Goal: Task Accomplishment & Management: Complete application form

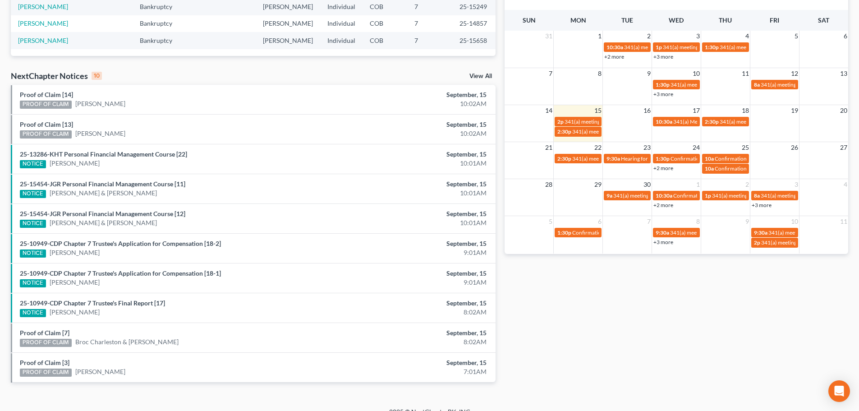
scroll to position [238, 0]
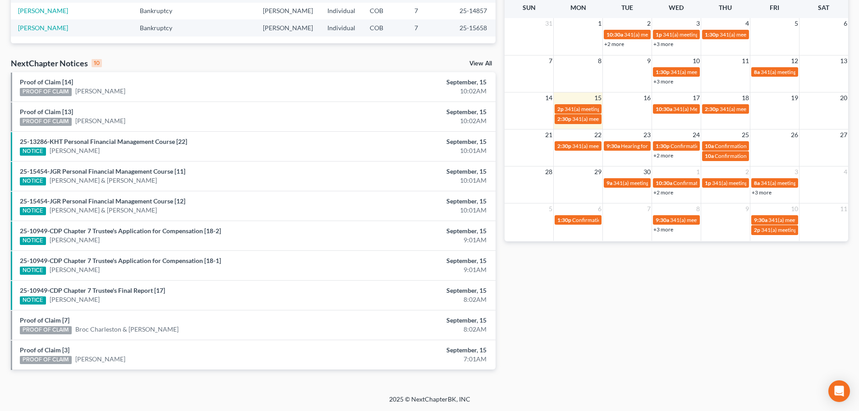
click at [482, 62] on link "View All" at bounding box center [480, 63] width 23 height 6
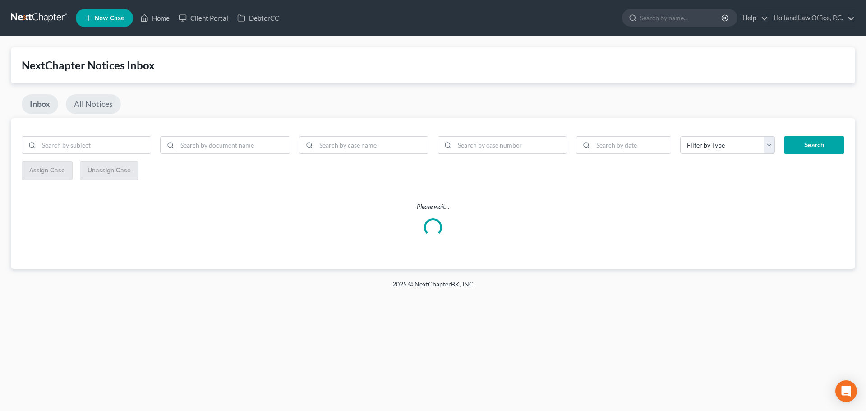
click at [87, 105] on link "All Notices" at bounding box center [93, 104] width 55 height 20
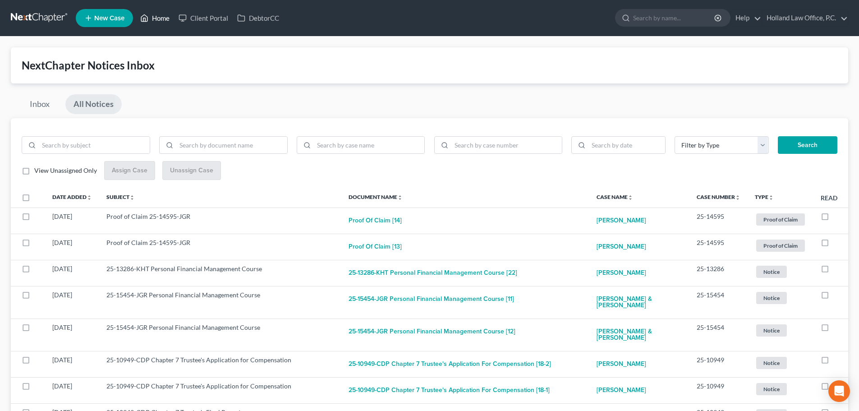
click at [155, 18] on link "Home" at bounding box center [155, 18] width 38 height 16
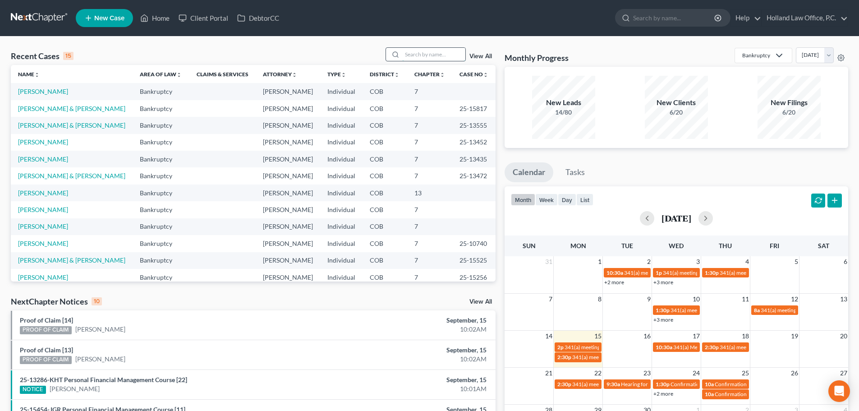
click at [454, 51] on input "search" at bounding box center [433, 54] width 63 height 13
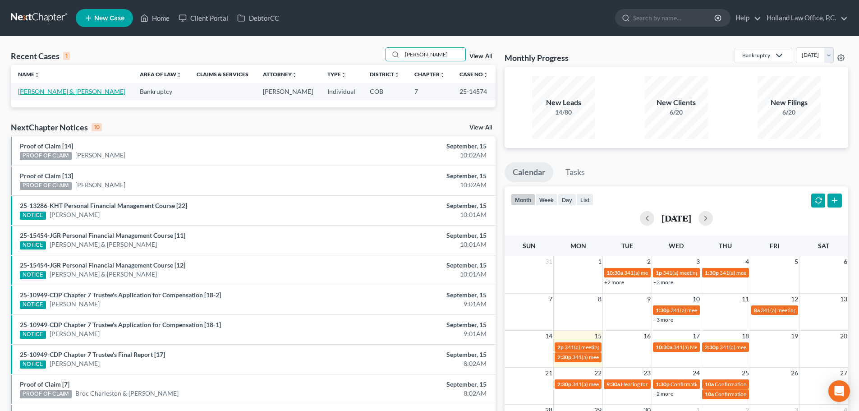
type input "[PERSON_NAME]"
click at [48, 92] on link "[PERSON_NAME] & [PERSON_NAME]" at bounding box center [71, 91] width 107 height 8
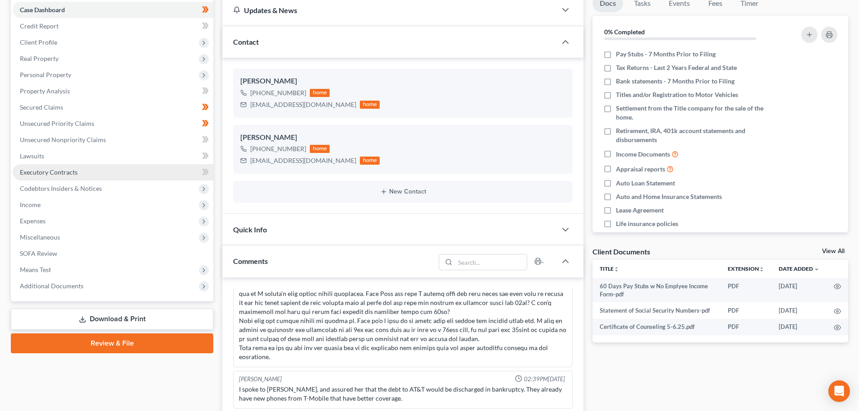
scroll to position [90, 0]
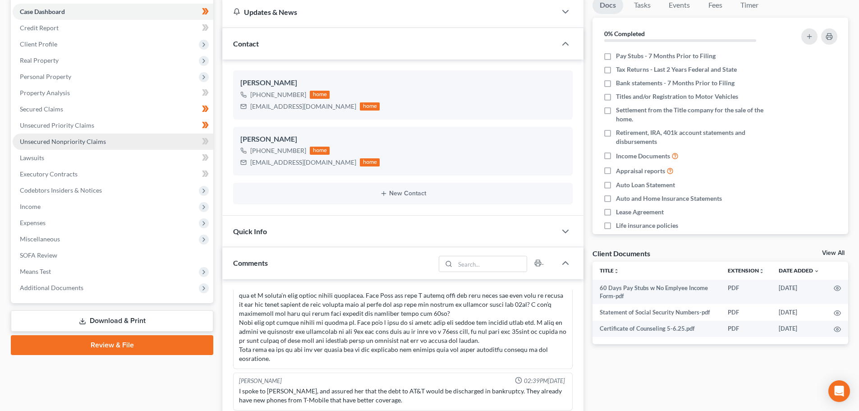
click at [63, 145] on span "Unsecured Nonpriority Claims" at bounding box center [63, 142] width 86 height 8
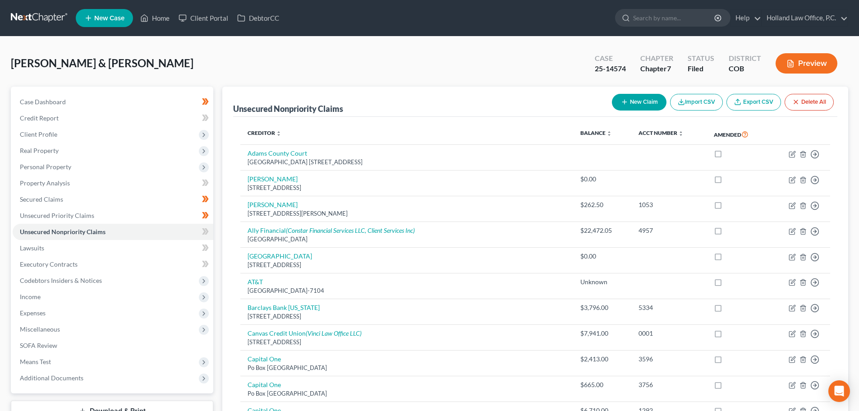
click at [643, 101] on button "New Claim" at bounding box center [639, 102] width 55 height 17
select select "2"
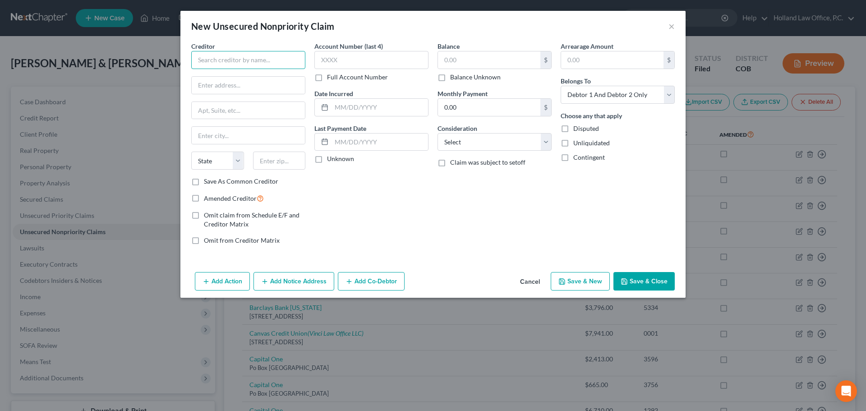
click at [252, 64] on input "text" at bounding box center [248, 60] width 114 height 18
type input "AFNI"
type input "P.O. Box 3068"
click at [228, 135] on input "text" at bounding box center [248, 135] width 113 height 17
type input "b"
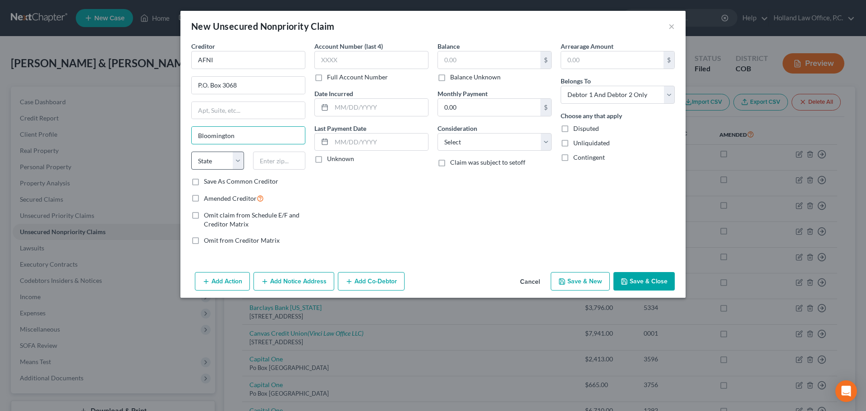
type input "Bloomington"
click at [240, 160] on select "State [US_STATE] AK AR AZ CA CO CT DE DC [GEOGRAPHIC_DATA] [GEOGRAPHIC_DATA] GU…" at bounding box center [217, 160] width 53 height 18
select select "14"
click at [191, 151] on select "State [US_STATE] AK AR AZ CA CO CT DE DC [GEOGRAPHIC_DATA] [GEOGRAPHIC_DATA] GU…" at bounding box center [217, 160] width 53 height 18
click at [266, 167] on input "text" at bounding box center [279, 160] width 53 height 18
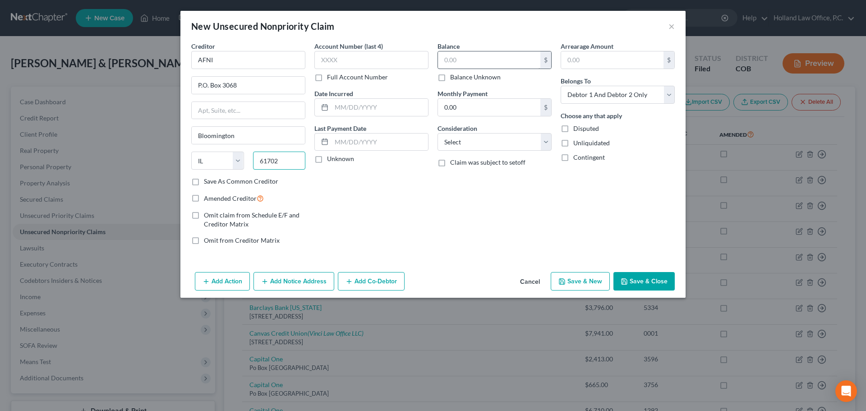
type input "61702"
click at [459, 55] on input "text" at bounding box center [489, 59] width 102 height 17
type input "42,828.30"
click at [573, 130] on label "Disputed" at bounding box center [586, 128] width 26 height 9
click at [577, 130] on input "Disputed" at bounding box center [580, 127] width 6 height 6
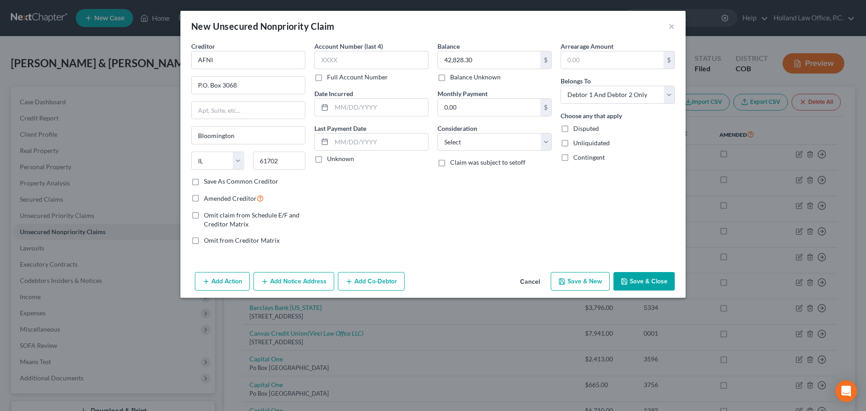
checkbox input "true"
click at [545, 140] on select "Select Cable / Satellite Services Collection Agency Credit Card Debt Debt Couns…" at bounding box center [494, 142] width 114 height 18
select select "14"
click at [437, 133] on select "Select Cable / Satellite Services Collection Agency Credit Card Debt Debt Couns…" at bounding box center [494, 142] width 114 height 18
click at [474, 170] on input "text" at bounding box center [494, 176] width 113 height 17
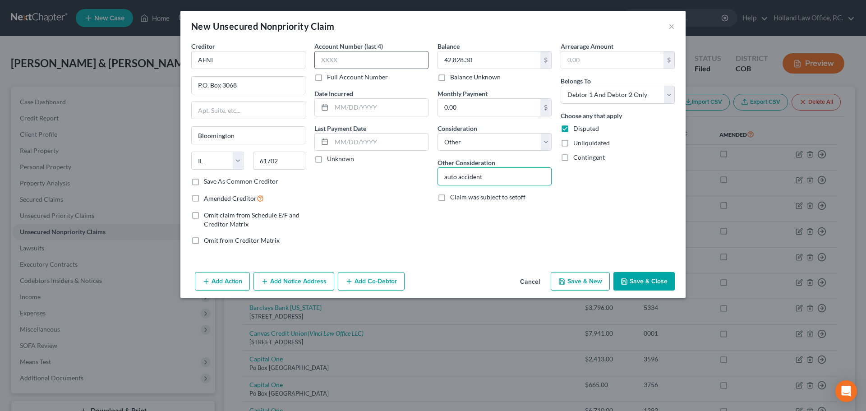
type input "auto accident"
click at [372, 53] on input "text" at bounding box center [371, 60] width 114 height 18
type input "0"
type input "4258"
click at [659, 277] on button "Save & Close" at bounding box center [643, 281] width 61 height 19
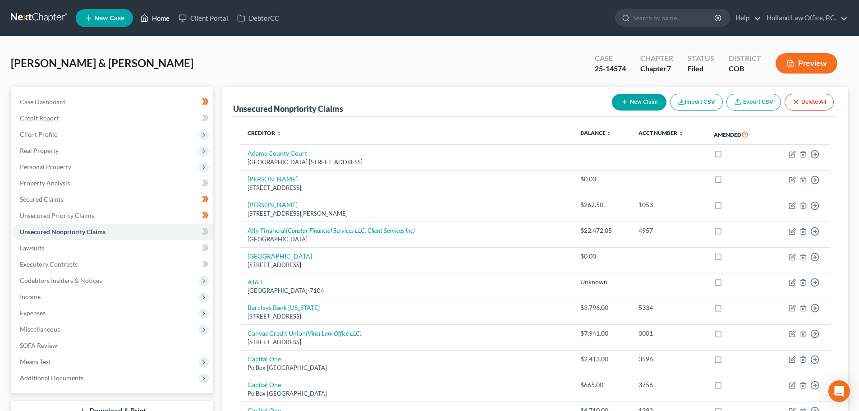
click at [164, 16] on link "Home" at bounding box center [155, 18] width 38 height 16
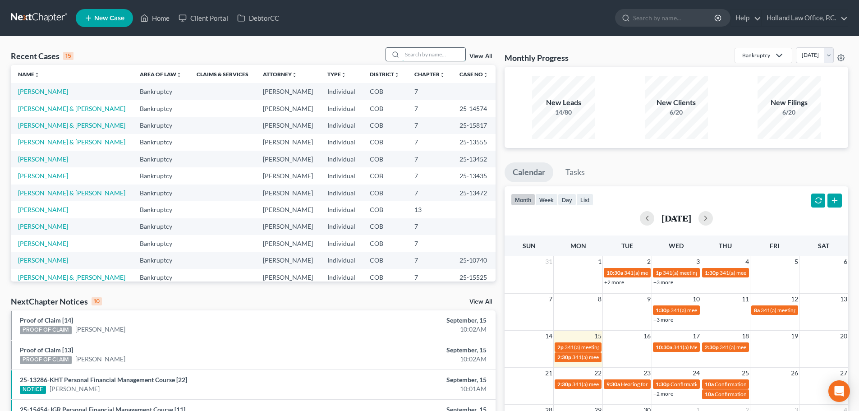
click at [423, 54] on input "search" at bounding box center [433, 54] width 63 height 13
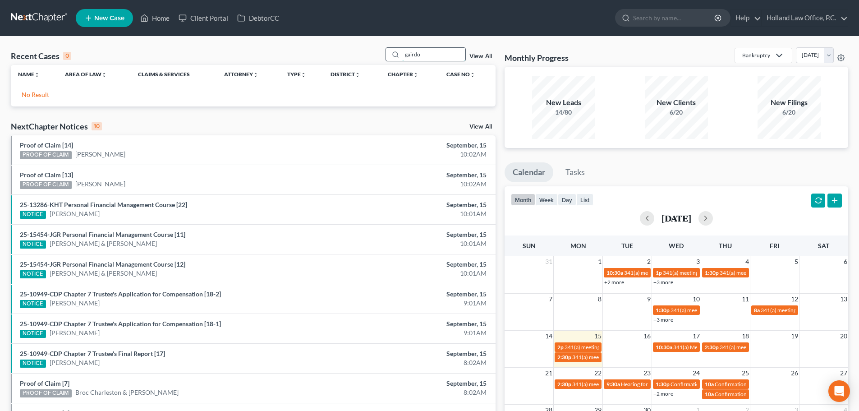
click at [433, 55] on input "gairdo" at bounding box center [433, 54] width 63 height 13
type input "g"
click at [422, 57] on input "gair" at bounding box center [433, 54] width 63 height 13
type input "g"
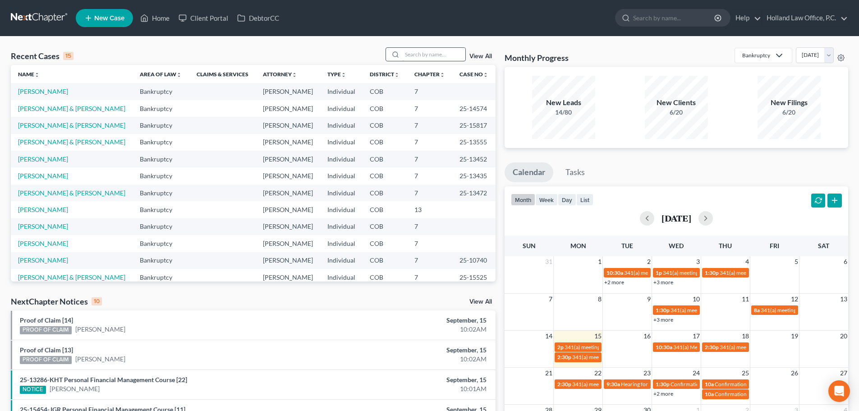
click at [411, 55] on input "search" at bounding box center [433, 54] width 63 height 13
click at [421, 57] on input "search" at bounding box center [433, 54] width 63 height 13
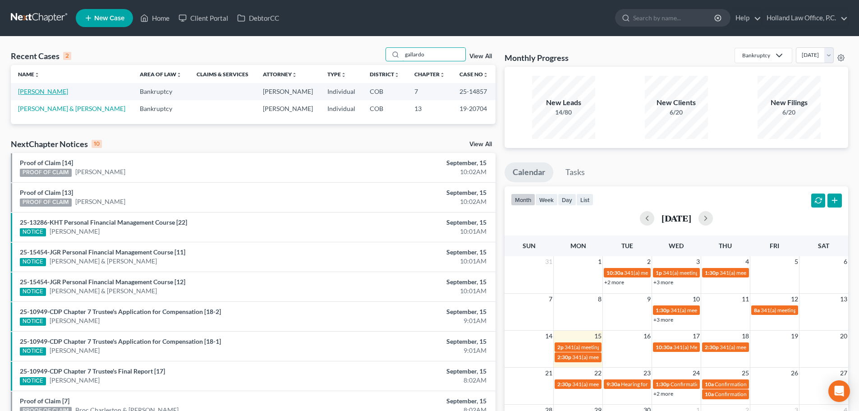
type input "gallardo"
click at [61, 91] on link "[PERSON_NAME]" at bounding box center [43, 91] width 50 height 8
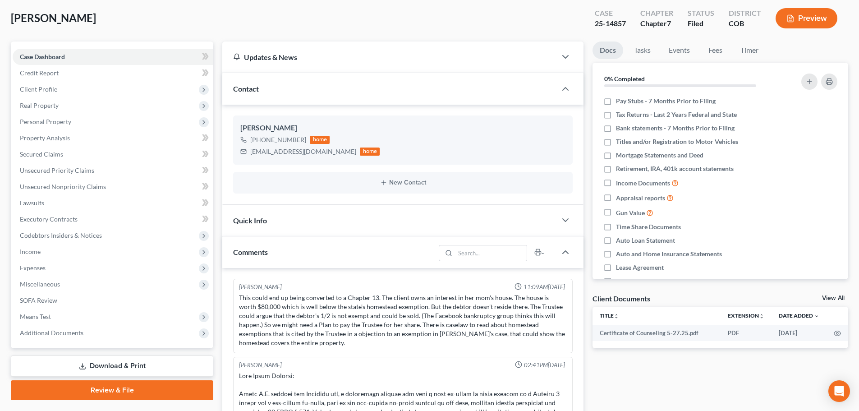
scroll to position [1450, 0]
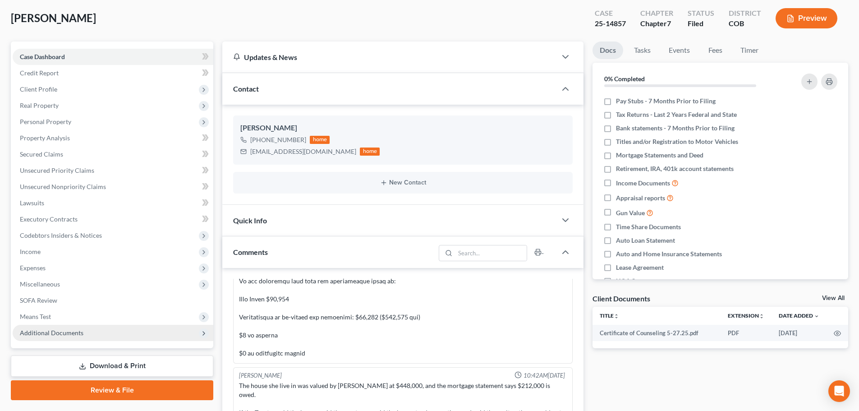
click at [59, 338] on span "Additional Documents" at bounding box center [113, 333] width 201 height 16
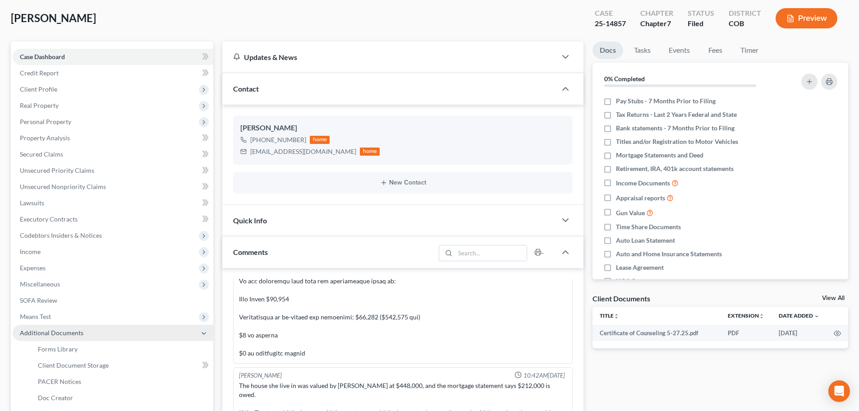
scroll to position [90, 0]
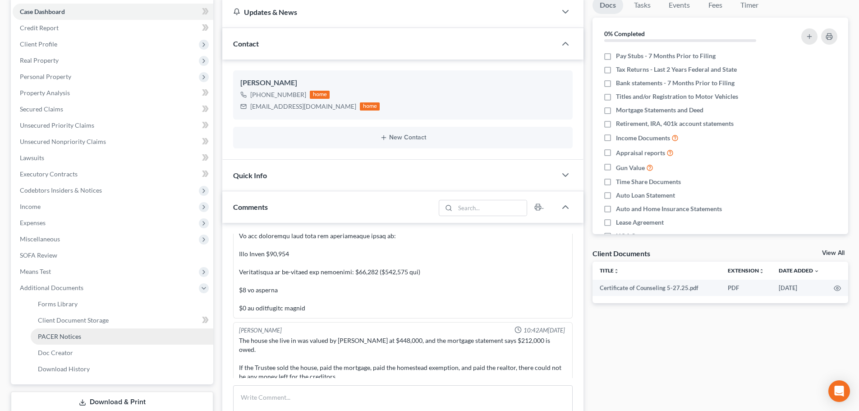
click at [59, 337] on span "PACER Notices" at bounding box center [59, 336] width 43 height 8
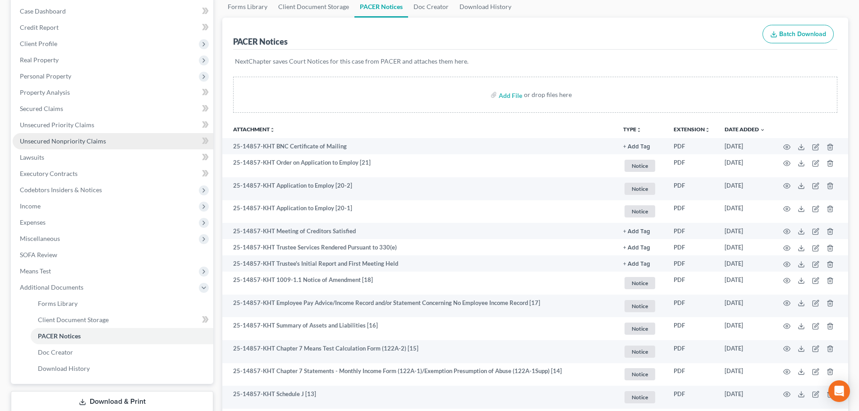
scroll to position [90, 0]
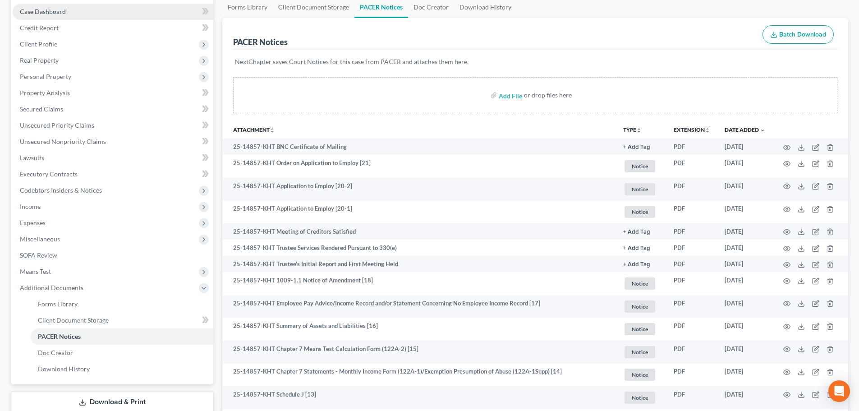
click at [49, 10] on span "Case Dashboard" at bounding box center [43, 12] width 46 height 8
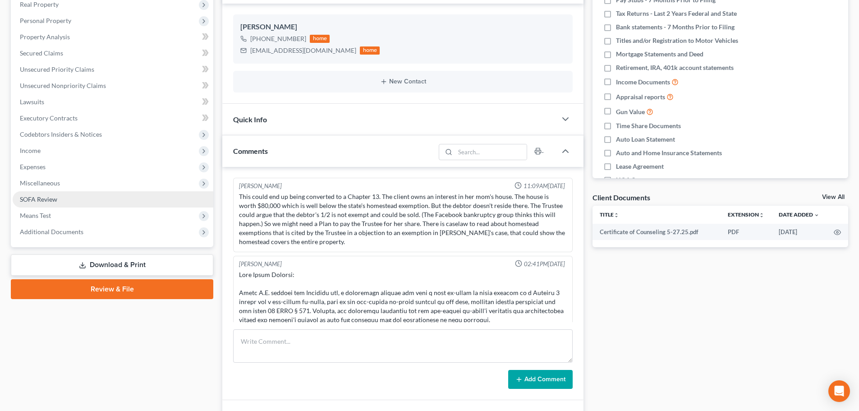
scroll to position [90, 0]
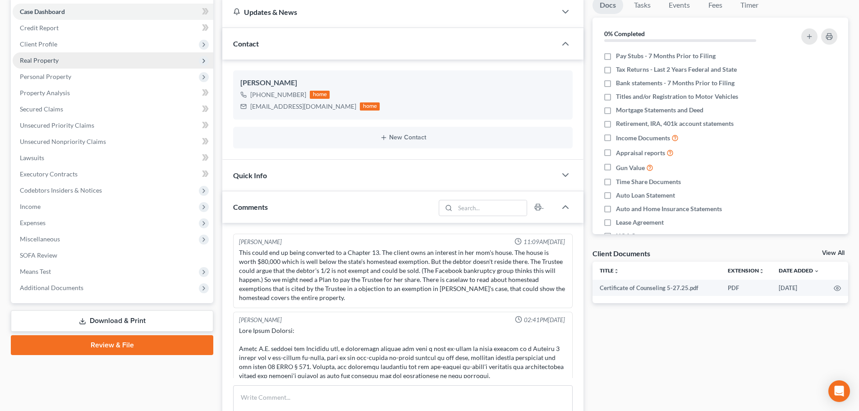
click at [45, 60] on span "Real Property" at bounding box center [39, 60] width 39 height 8
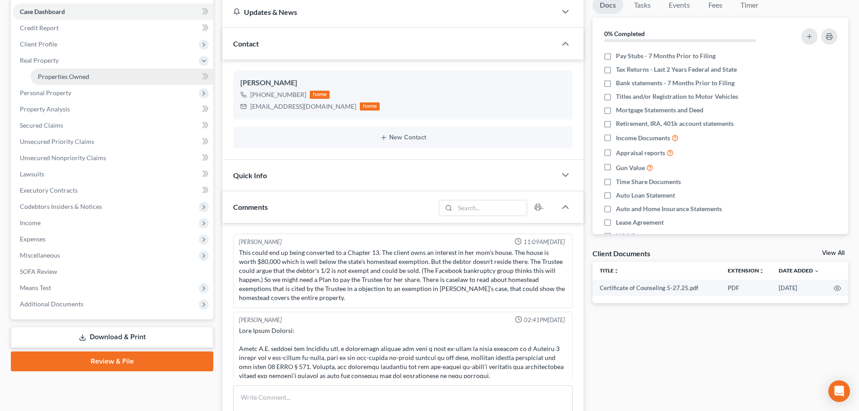
click at [81, 78] on span "Properties Owned" at bounding box center [63, 77] width 51 height 8
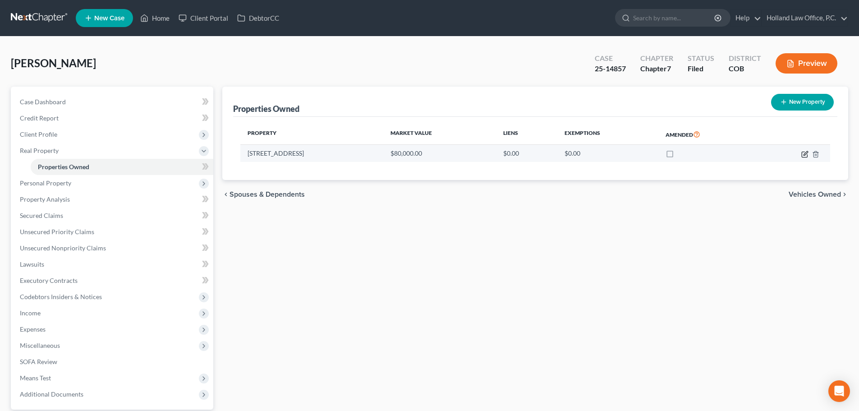
click at [806, 152] on icon "button" at bounding box center [805, 153] width 4 height 4
select select "5"
select select "3"
select select "0"
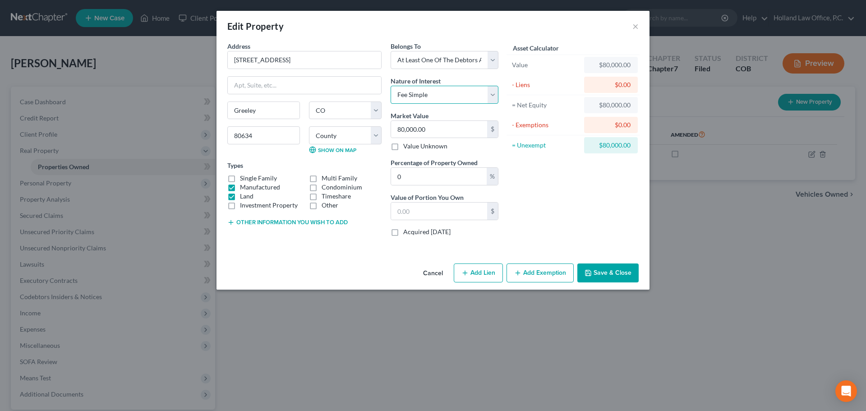
click at [491, 93] on select "Select Fee Simple Joint Tenant Life Estate Equitable Interest Future Interest T…" at bounding box center [444, 95] width 108 height 18
click at [635, 23] on button "×" at bounding box center [635, 26] width 6 height 11
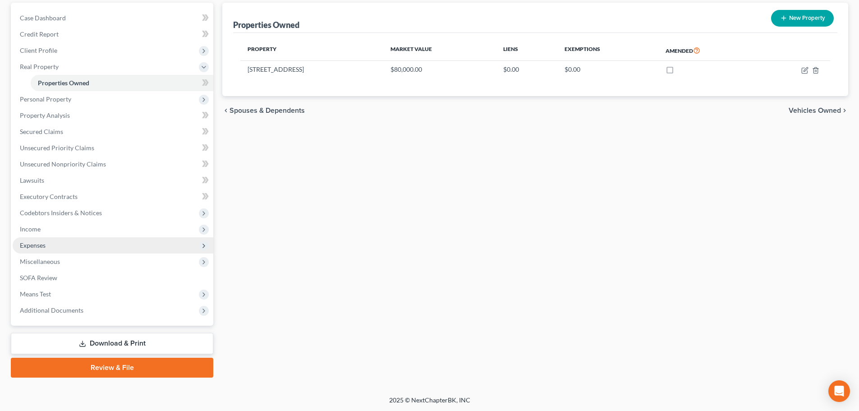
scroll to position [85, 0]
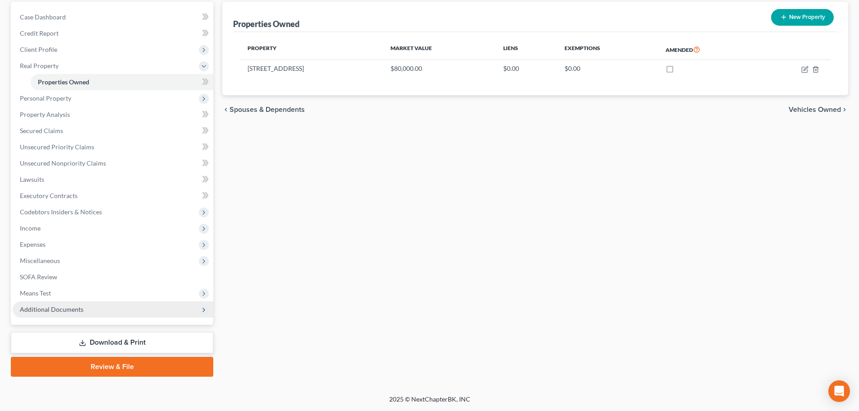
click at [77, 312] on span "Additional Documents" at bounding box center [52, 309] width 64 height 8
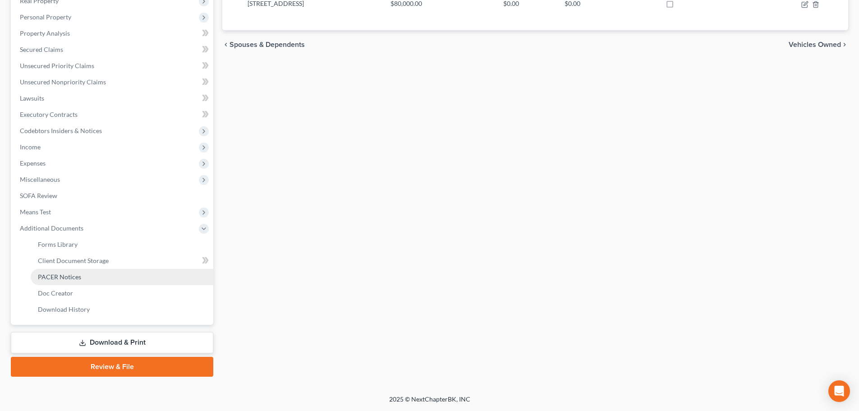
click at [64, 275] on span "PACER Notices" at bounding box center [59, 277] width 43 height 8
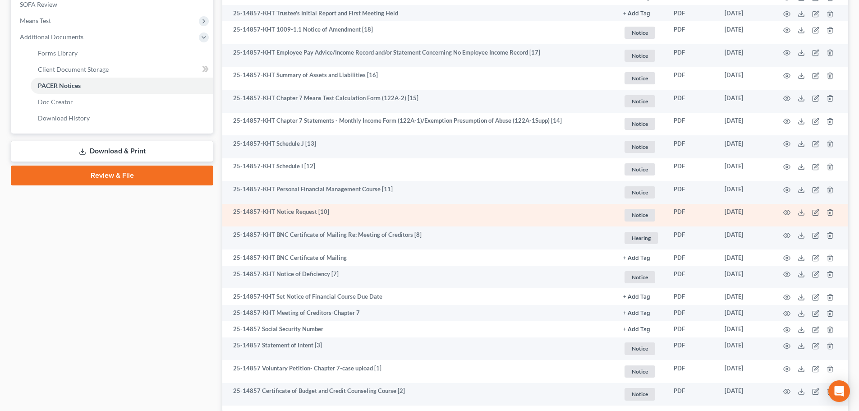
scroll to position [406, 0]
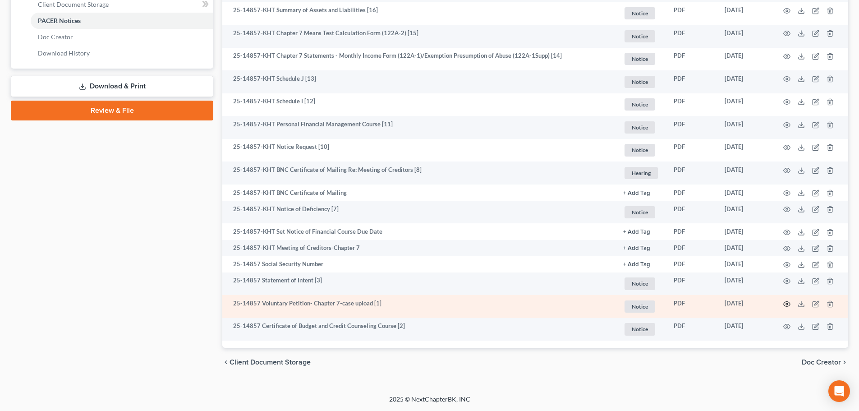
click at [786, 303] on icon "button" at bounding box center [786, 303] width 7 height 7
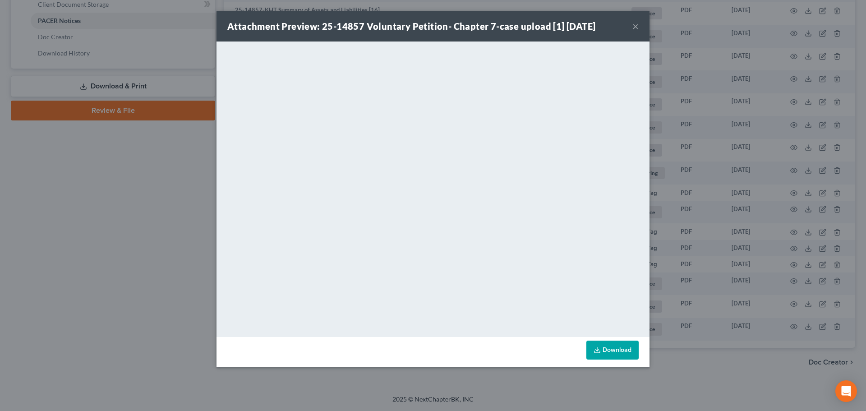
click at [634, 27] on button "×" at bounding box center [635, 26] width 6 height 11
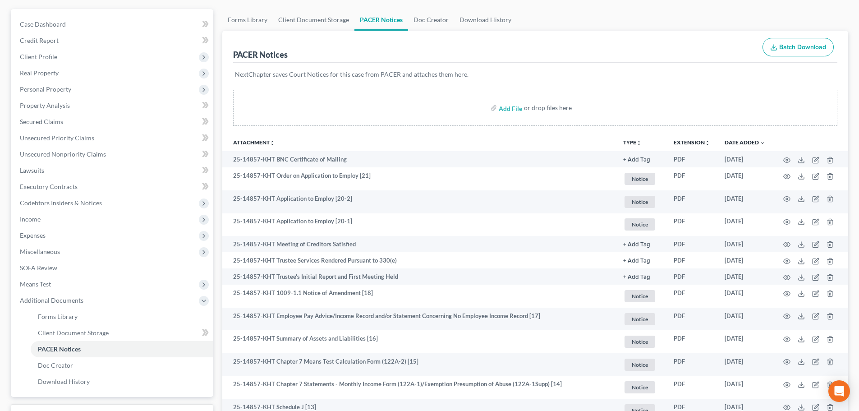
scroll to position [76, 0]
click at [31, 74] on span "Real Property" at bounding box center [39, 75] width 39 height 8
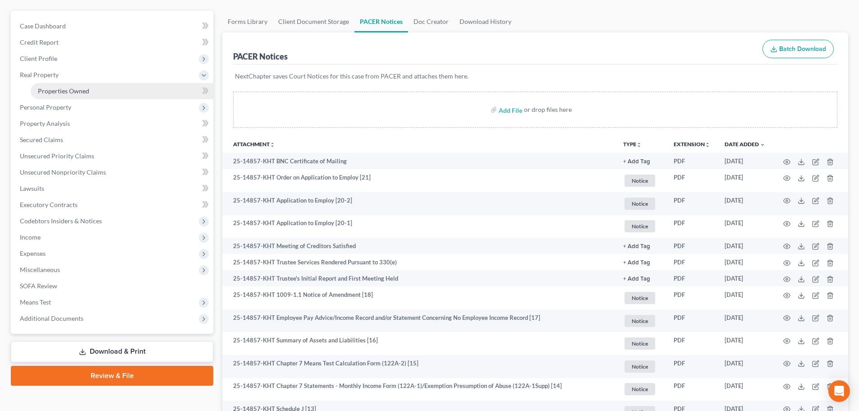
click at [68, 88] on span "Properties Owned" at bounding box center [63, 91] width 51 height 8
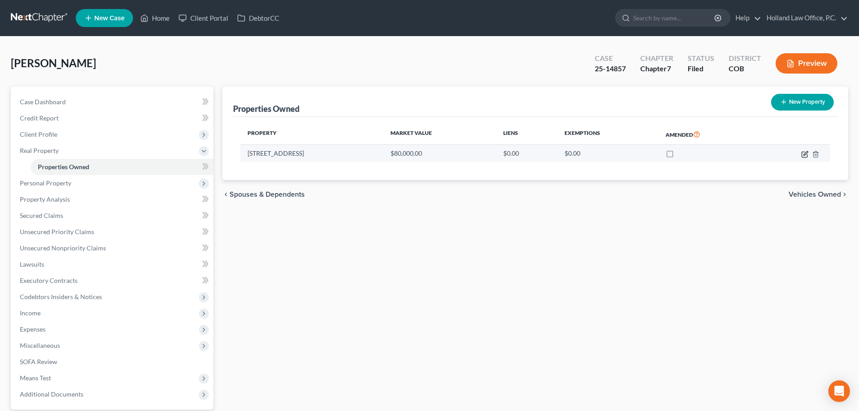
click at [807, 152] on icon "button" at bounding box center [805, 153] width 4 height 4
select select "5"
select select "62"
select select "3"
select select "0"
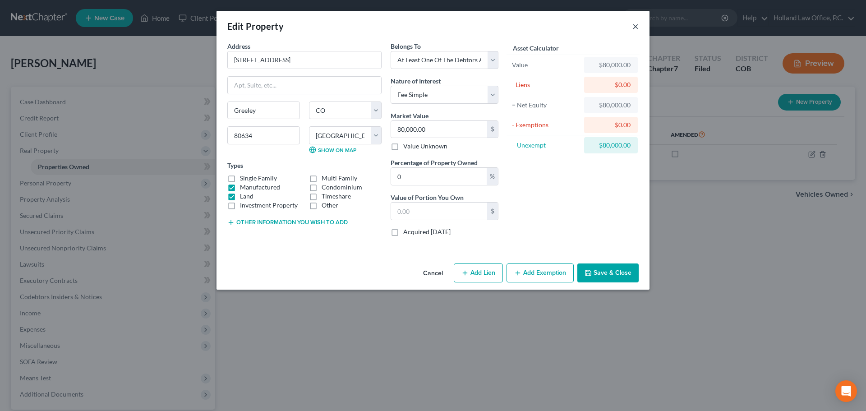
click at [638, 26] on button "×" at bounding box center [635, 26] width 6 height 11
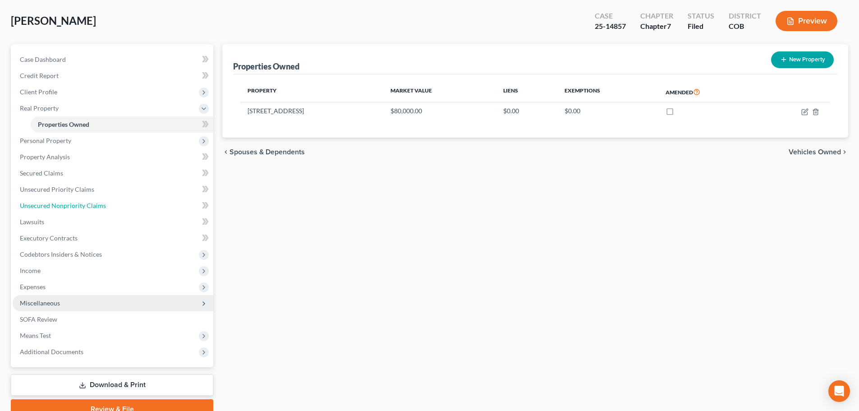
scroll to position [85, 0]
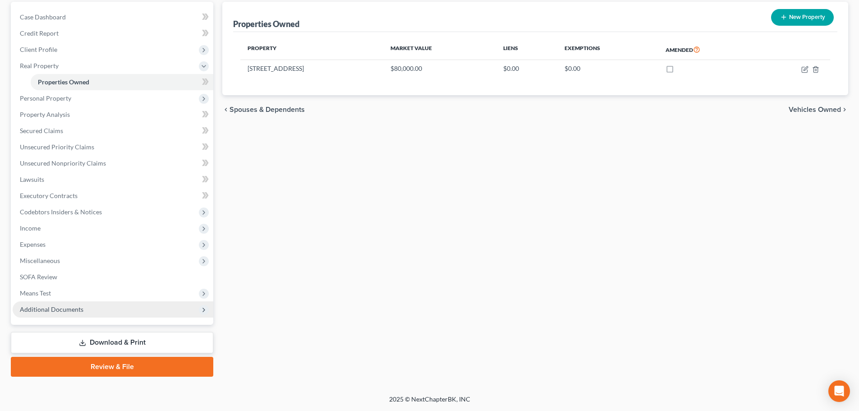
click at [25, 312] on span "Additional Documents" at bounding box center [52, 309] width 64 height 8
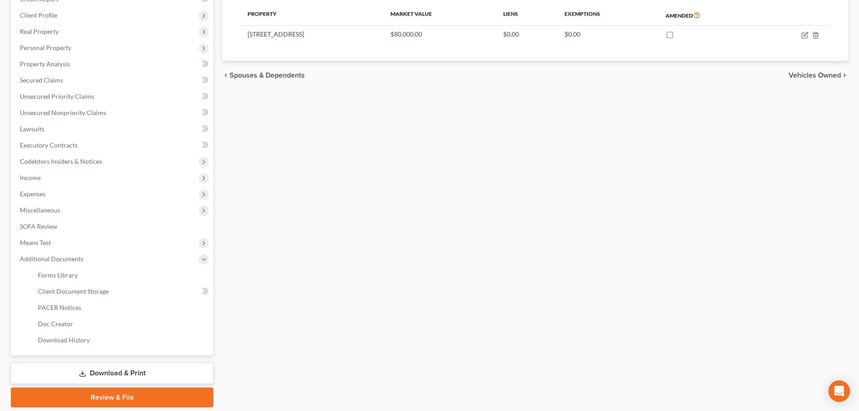
scroll to position [150, 0]
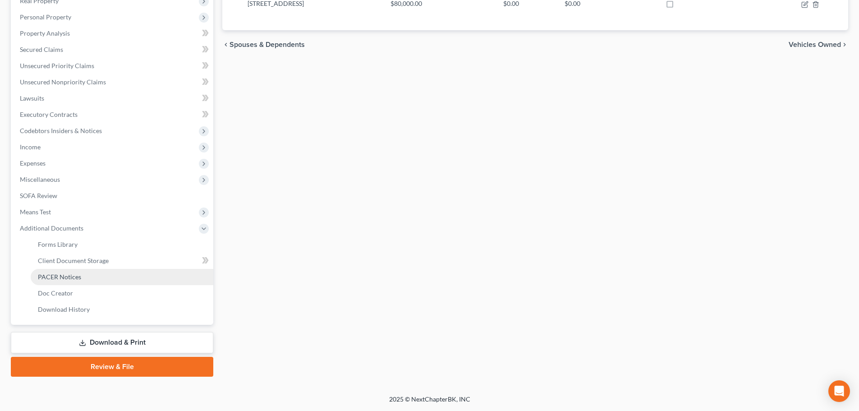
click at [50, 274] on span "PACER Notices" at bounding box center [59, 277] width 43 height 8
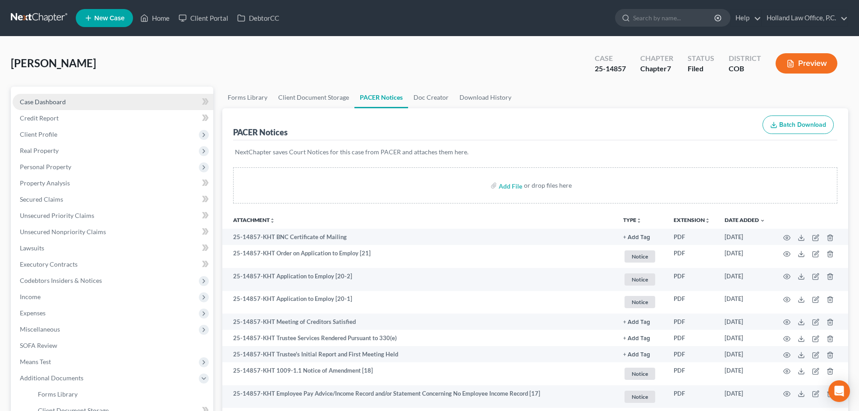
click at [48, 103] on span "Case Dashboard" at bounding box center [43, 102] width 46 height 8
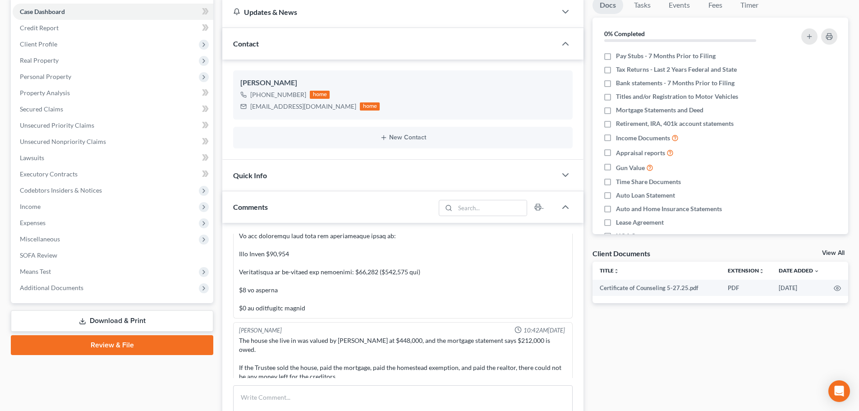
scroll to position [180, 0]
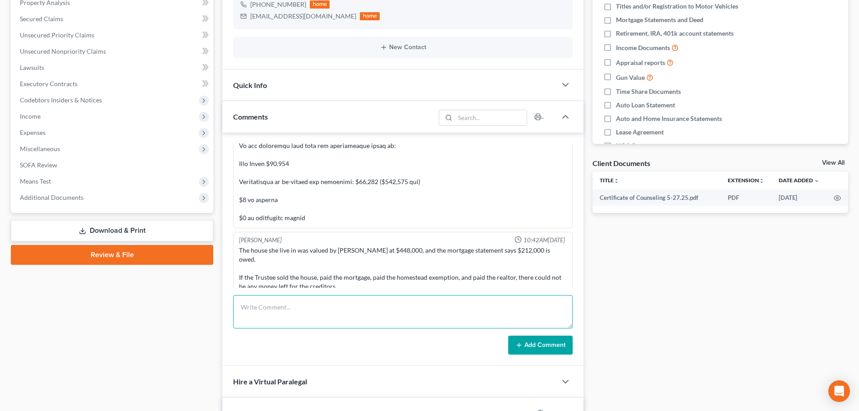
click at [252, 304] on textarea at bounding box center [403, 311] width 340 height 33
type textarea "Trustee's attorney ([PERSON_NAME] [PHONE_NUMBER]) made an offer to sell the Tru…"
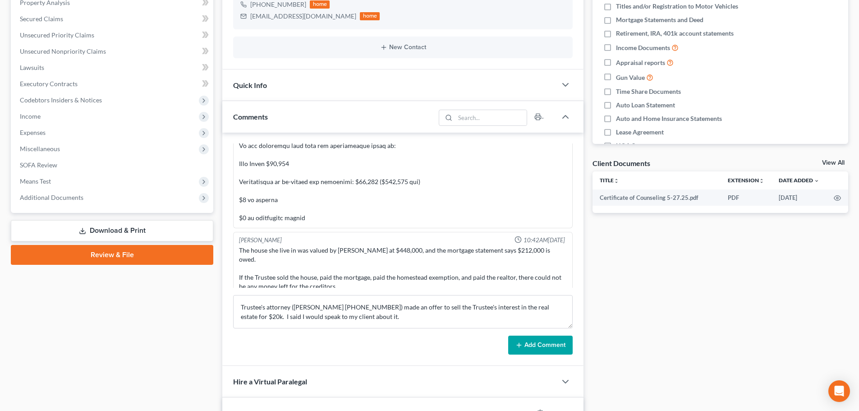
click at [558, 342] on button "Add Comment" at bounding box center [540, 344] width 64 height 19
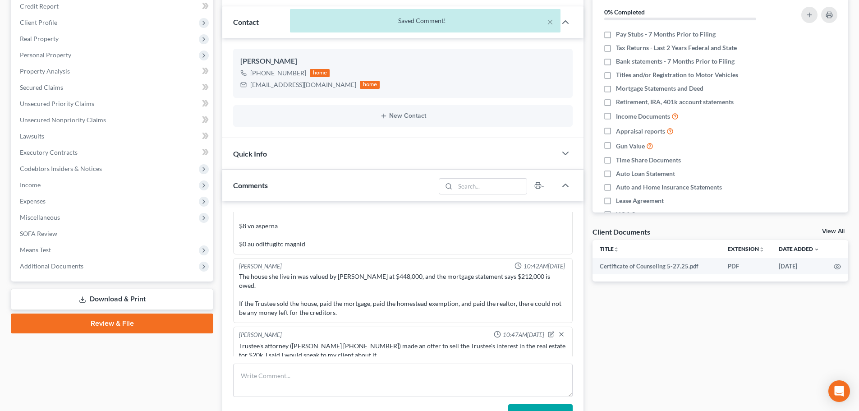
scroll to position [0, 0]
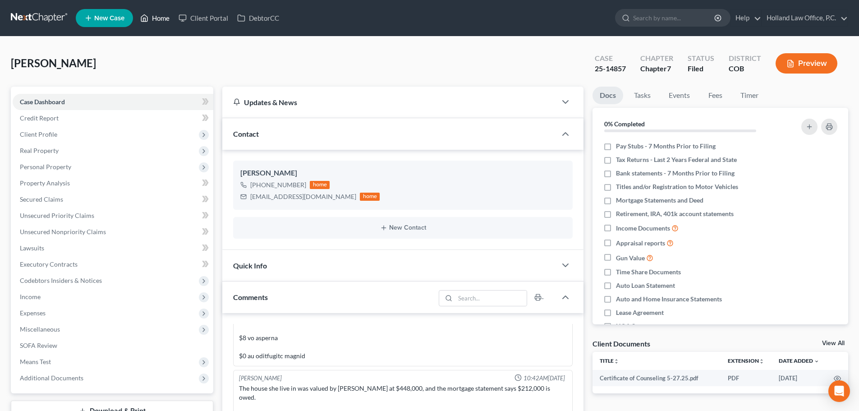
click at [156, 17] on link "Home" at bounding box center [155, 18] width 38 height 16
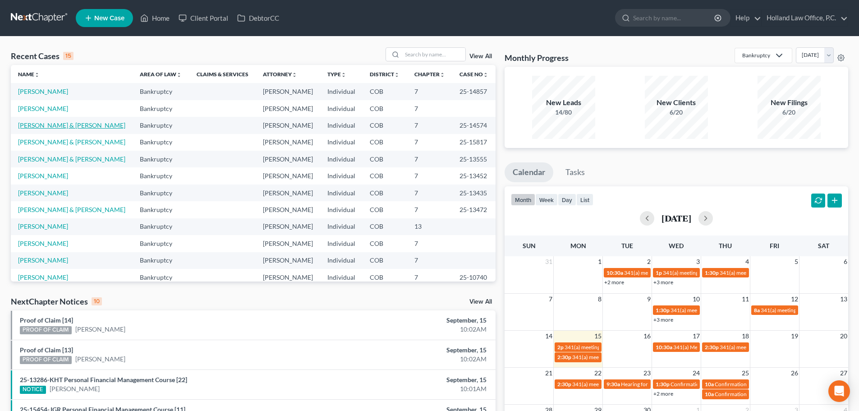
click at [74, 124] on link "[PERSON_NAME] & [PERSON_NAME]" at bounding box center [71, 125] width 107 height 8
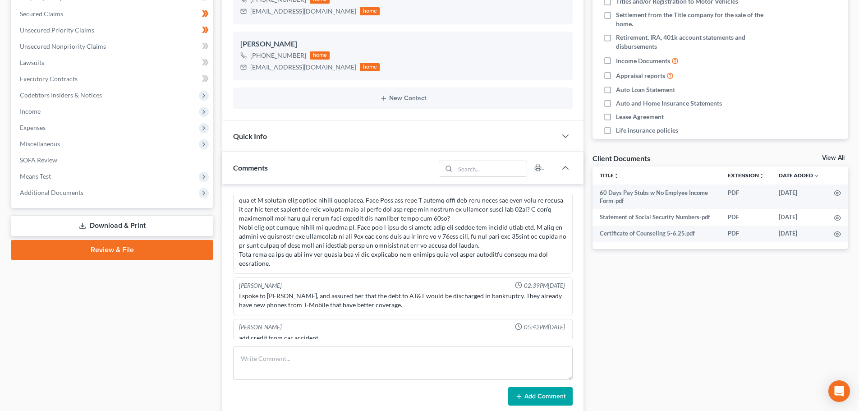
scroll to position [135, 0]
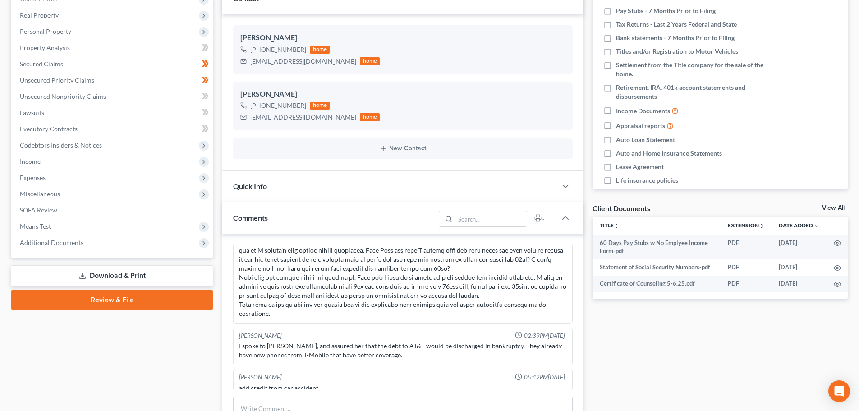
click at [169, 280] on link "Download & Print" at bounding box center [112, 275] width 202 height 21
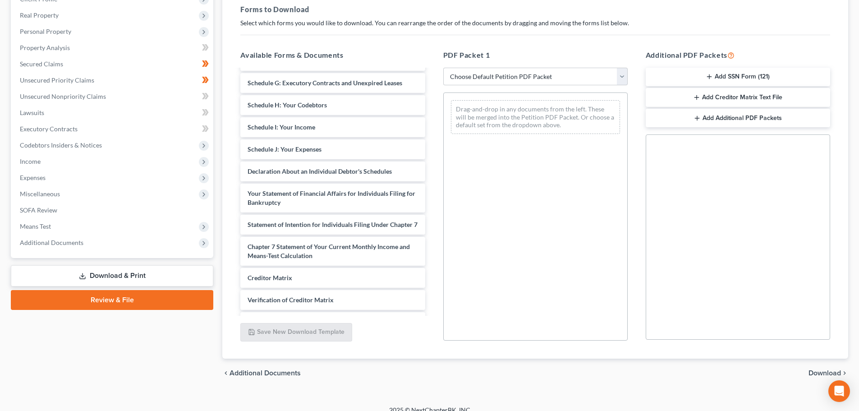
scroll to position [200, 0]
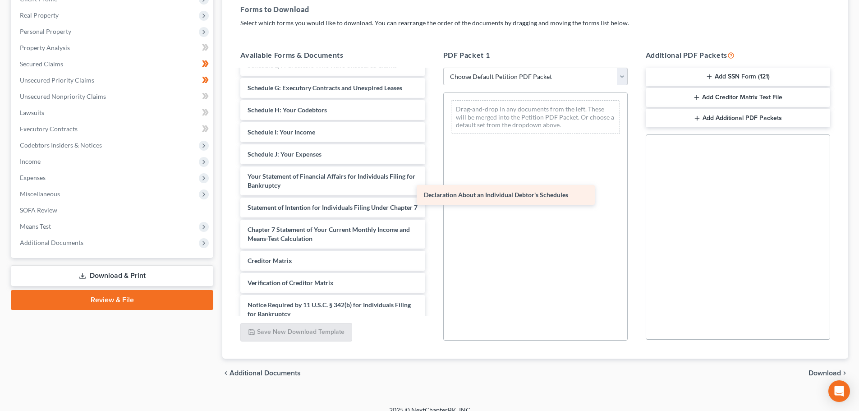
drag, startPoint x: 388, startPoint y: 178, endPoint x: 564, endPoint y: 196, distance: 177.3
click at [432, 196] on div "Declaration About an Individual Debtor's Schedules 60 Days Pay Stubs w No Emply…" at bounding box center [332, 108] width 199 height 476
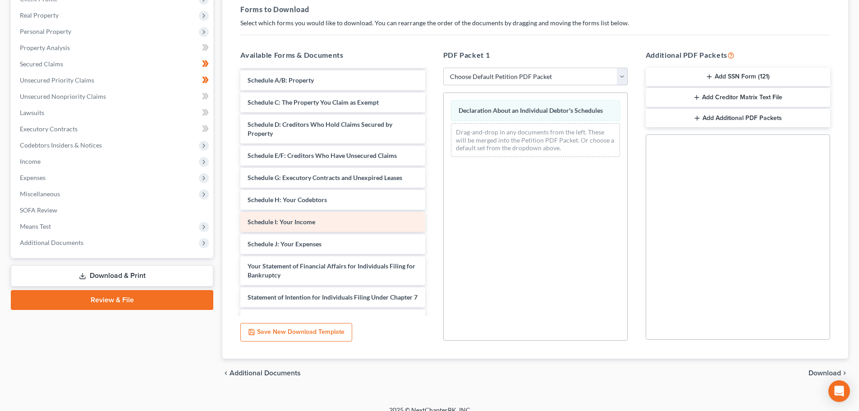
scroll to position [110, 0]
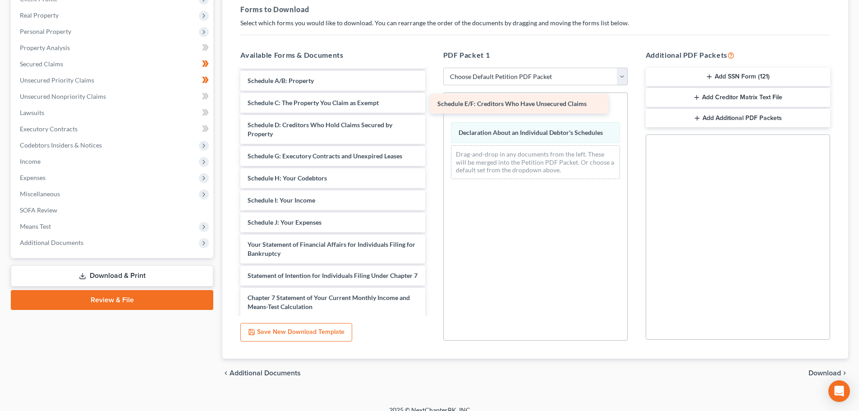
drag, startPoint x: 344, startPoint y: 156, endPoint x: 533, endPoint y: 103, distance: 196.9
click at [432, 103] on div "Schedule E/F: Creditors Who Have Unsecured Claims 60 Days Pay Stubs w No Emplye…" at bounding box center [332, 187] width 199 height 454
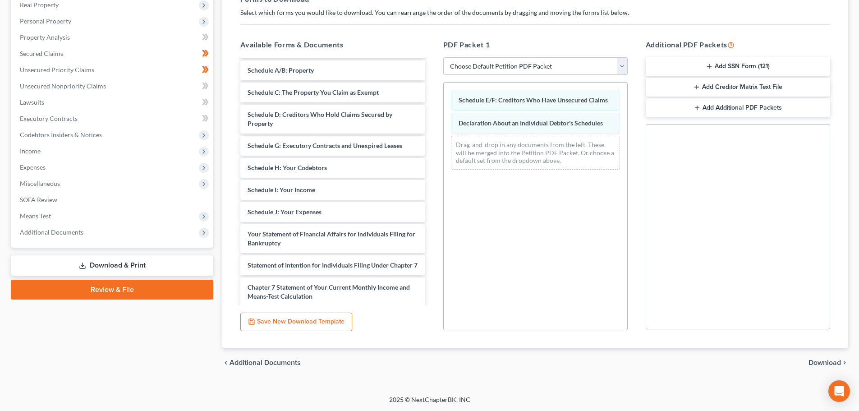
scroll to position [146, 0]
click at [824, 360] on span "Download" at bounding box center [824, 361] width 32 height 7
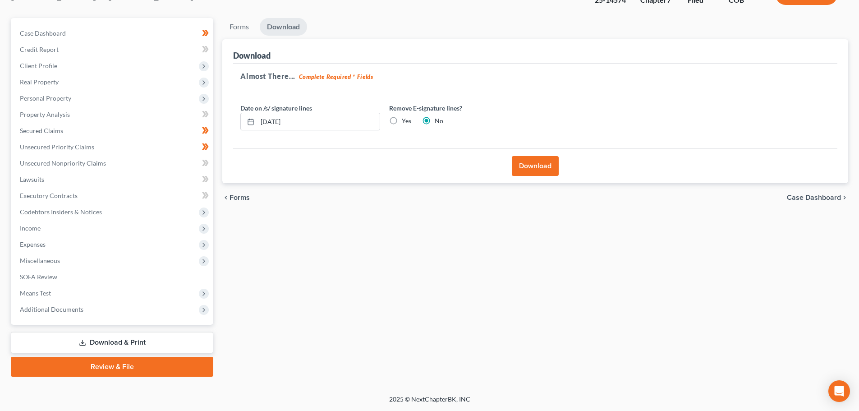
click at [402, 122] on label "Yes" at bounding box center [406, 120] width 9 height 9
click at [405, 122] on input "Yes" at bounding box center [408, 119] width 6 height 6
radio input "true"
radio input "false"
click at [542, 169] on button "Download" at bounding box center [535, 166] width 47 height 20
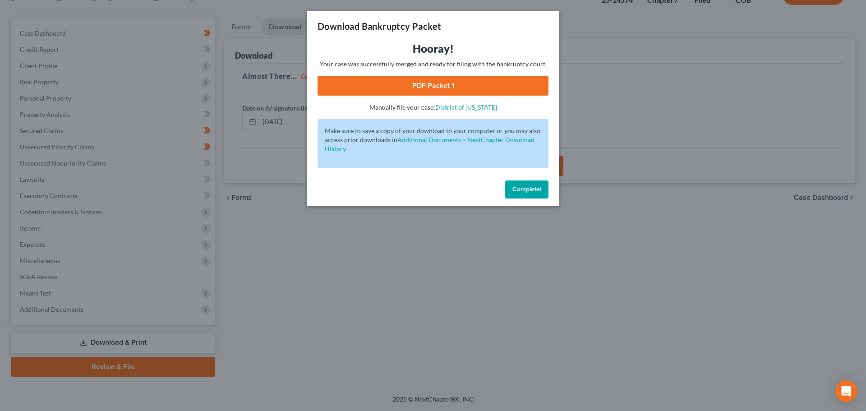
click at [417, 86] on link "PDF Packet 1" at bounding box center [432, 86] width 231 height 20
click at [526, 193] on button "Complete!" at bounding box center [526, 189] width 43 height 18
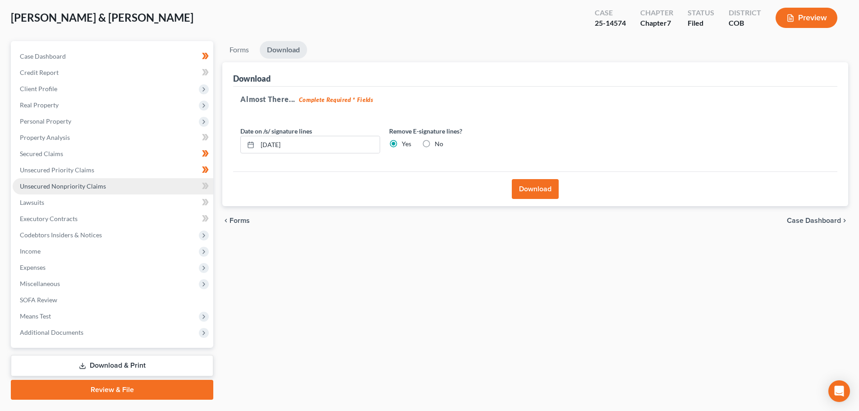
scroll to position [23, 0]
